Goal: Navigation & Orientation: Find specific page/section

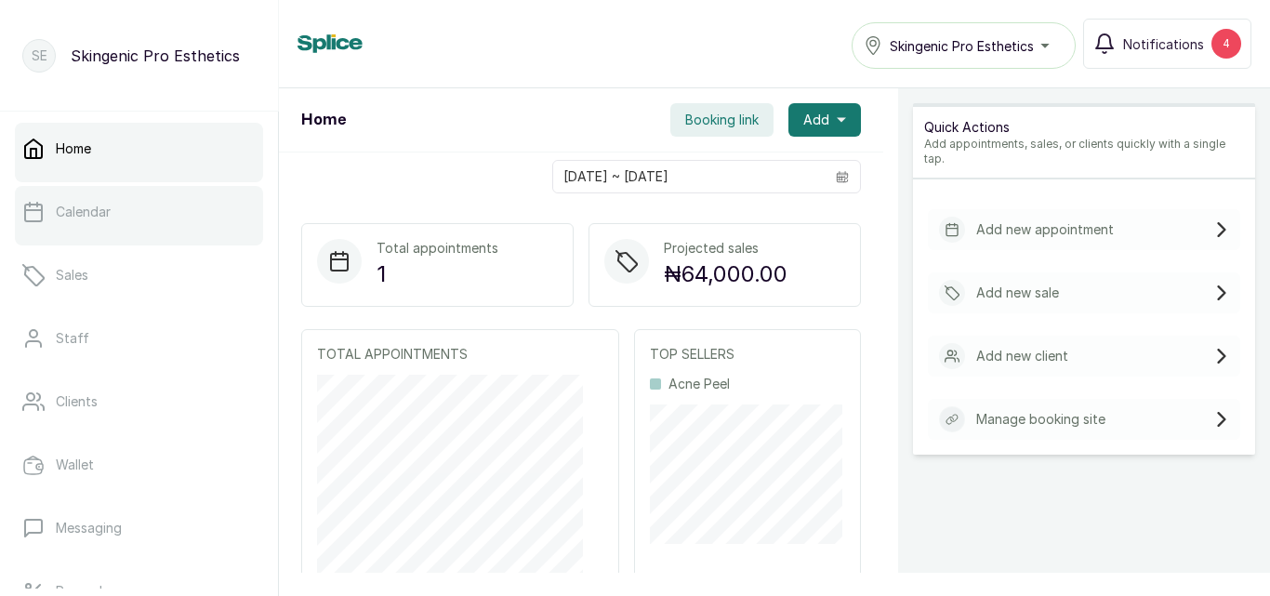
click at [72, 211] on p "Calendar" at bounding box center [83, 212] width 55 height 19
